Goal: Information Seeking & Learning: Learn about a topic

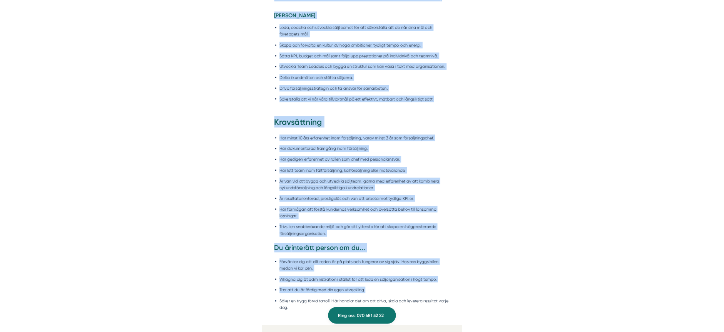
scroll to position [736, 0]
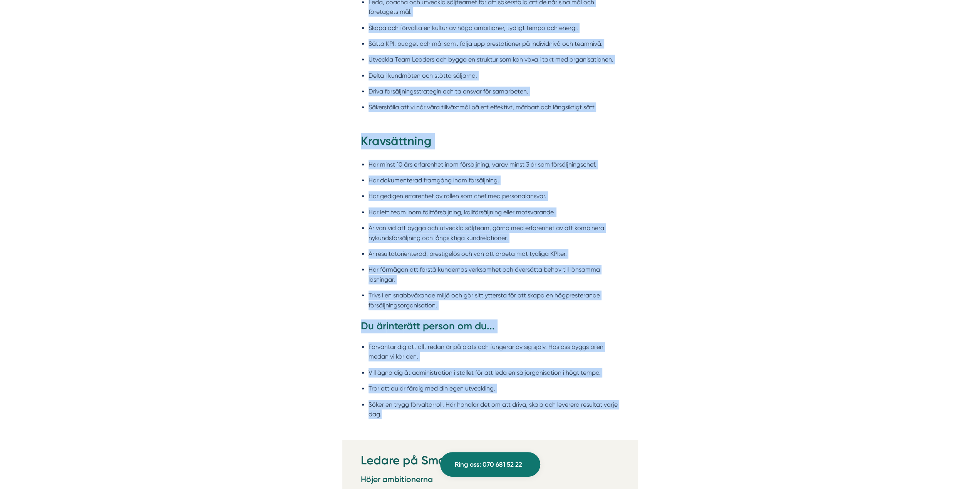
drag, startPoint x: 351, startPoint y: 118, endPoint x: 575, endPoint y: 417, distance: 373.6
copy div "Försäljningschef Smartproduktion är ett snabbväxande bolag med höga ambitioner …"
click at [533, 247] on ul "Har minst 10 års erfarenhet inom försäljning, varav minst 3 år som försäljnings…" at bounding box center [490, 237] width 259 height 165
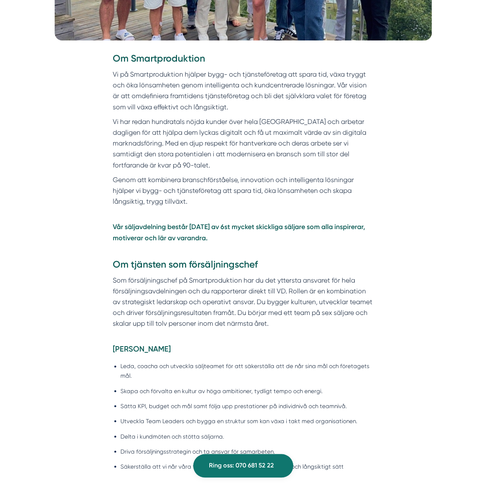
scroll to position [231, 0]
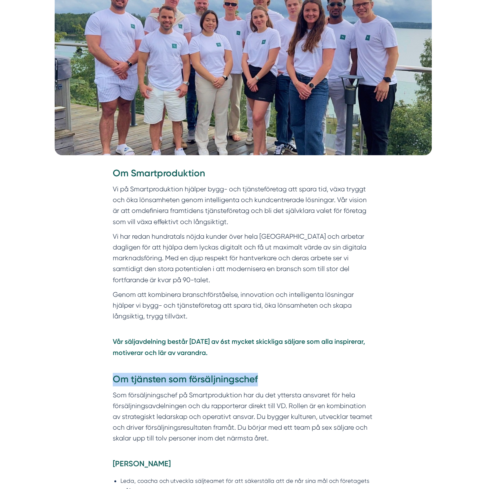
drag, startPoint x: 242, startPoint y: 379, endPoint x: 114, endPoint y: 383, distance: 128.3
click at [114, 383] on h3 "Om tjänsten som försäljningschef" at bounding box center [243, 381] width 261 height 17
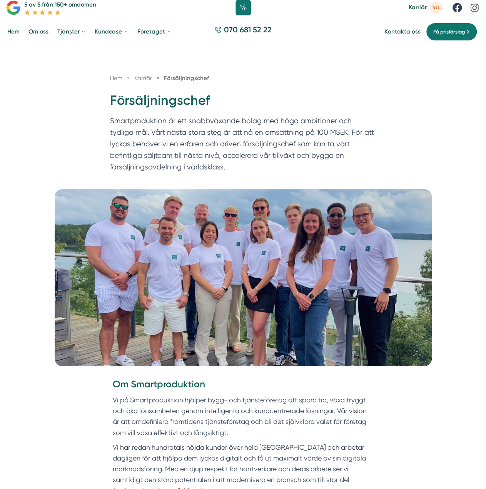
scroll to position [0, 0]
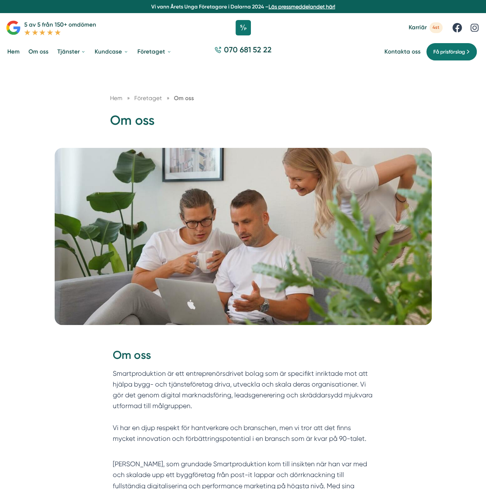
click at [41, 51] on link "Om oss" at bounding box center [38, 51] width 23 height 19
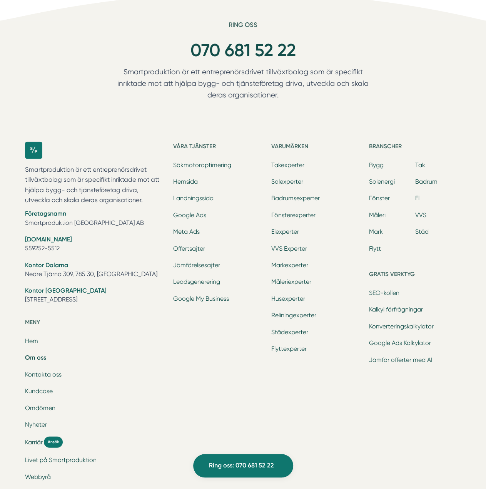
scroll to position [2349, 0]
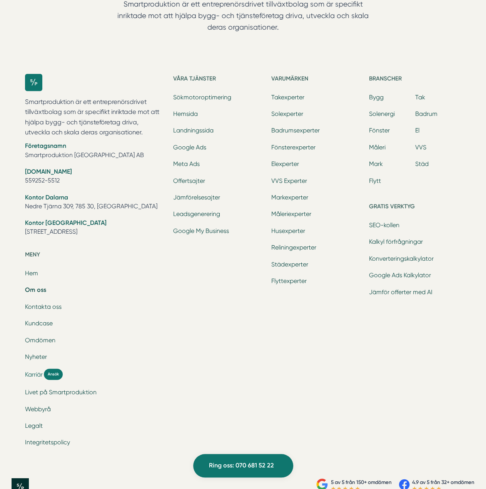
click at [37, 375] on span "Karriär" at bounding box center [34, 374] width 18 height 9
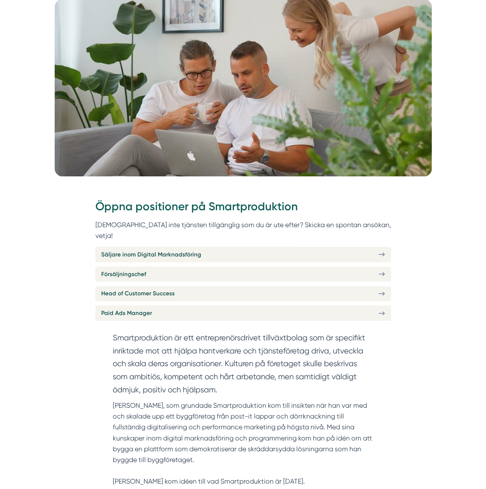
scroll to position [154, 0]
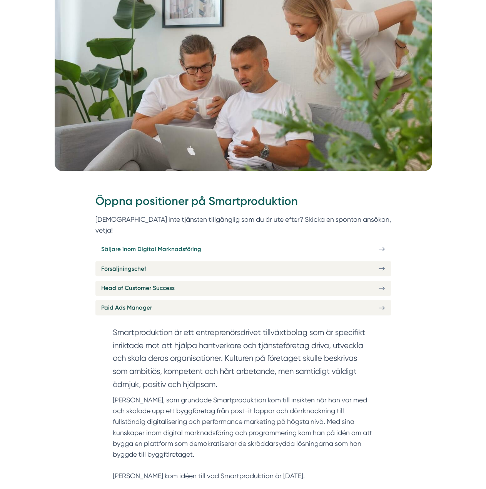
click at [384, 248] on icon at bounding box center [384, 249] width 2 height 3
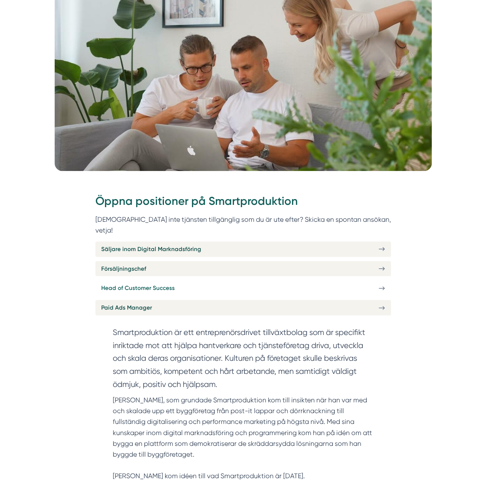
click at [182, 281] on link "Head of Customer Success" at bounding box center [244, 288] width 296 height 15
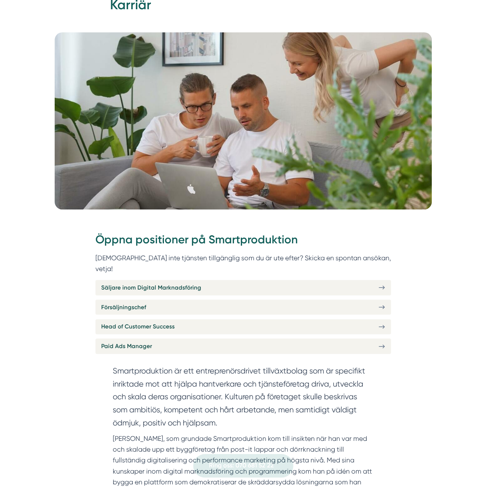
scroll to position [0, 0]
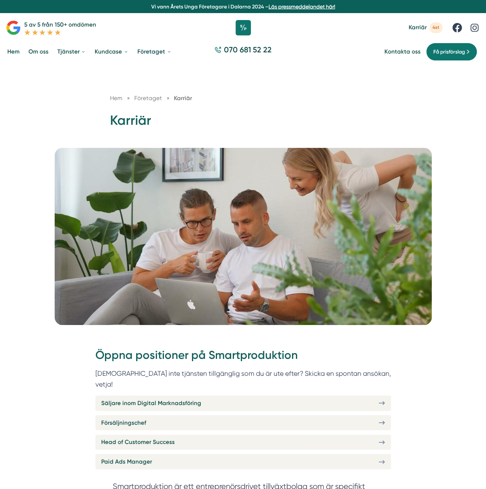
click at [438, 107] on div "Hem » Företaget » Karriär Karriär" at bounding box center [243, 106] width 486 height 84
